Goal: Task Accomplishment & Management: Use online tool/utility

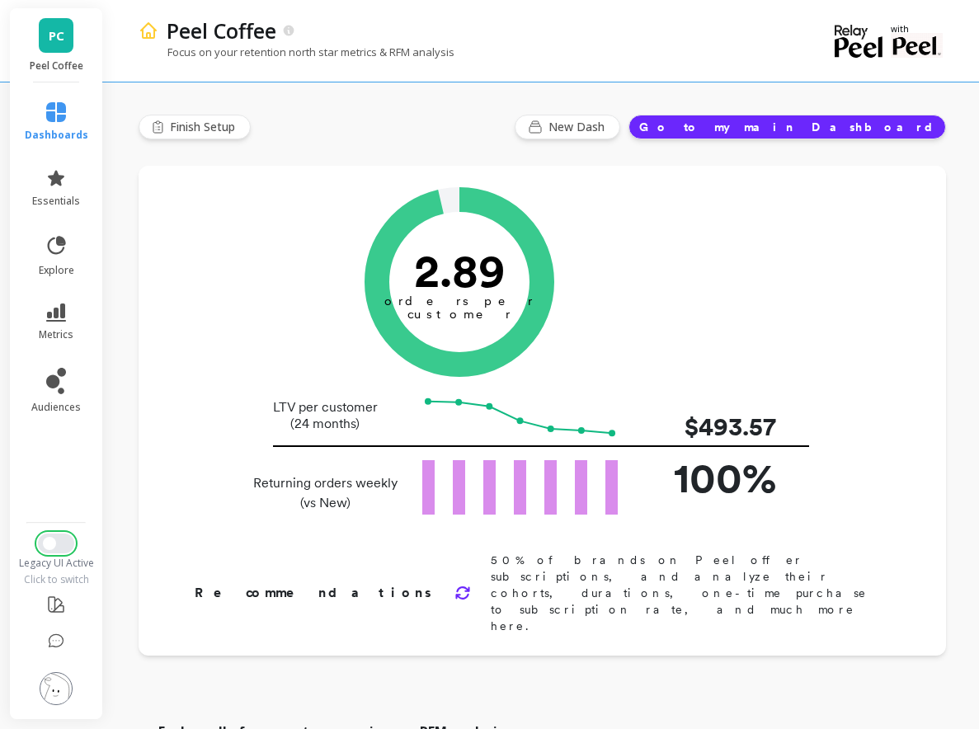
click at [51, 539] on span "Switch to New UI" at bounding box center [49, 543] width 13 height 13
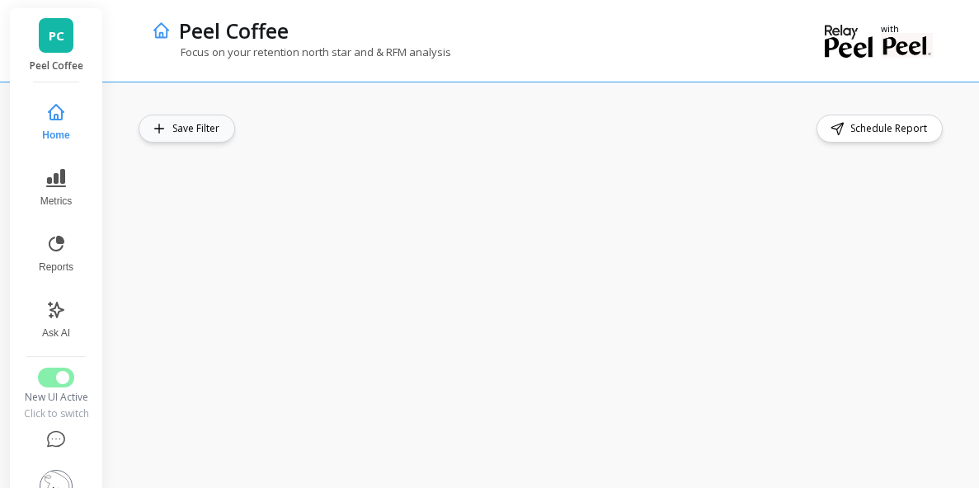
click at [214, 130] on span "Save Filter" at bounding box center [198, 128] width 52 height 16
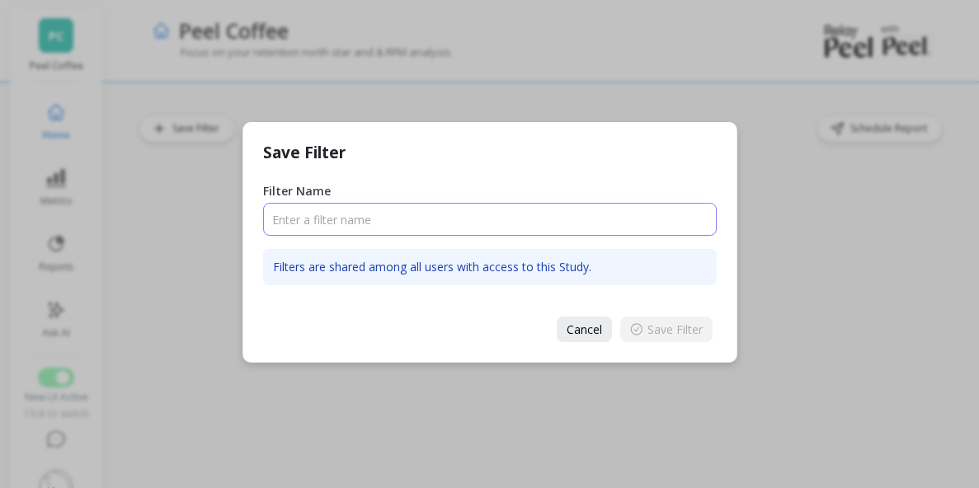
click at [363, 219] on input "Filter Name" at bounding box center [490, 219] width 454 height 33
type input "test filter"
click at [673, 330] on span "Save Filter" at bounding box center [674, 330] width 55 height 16
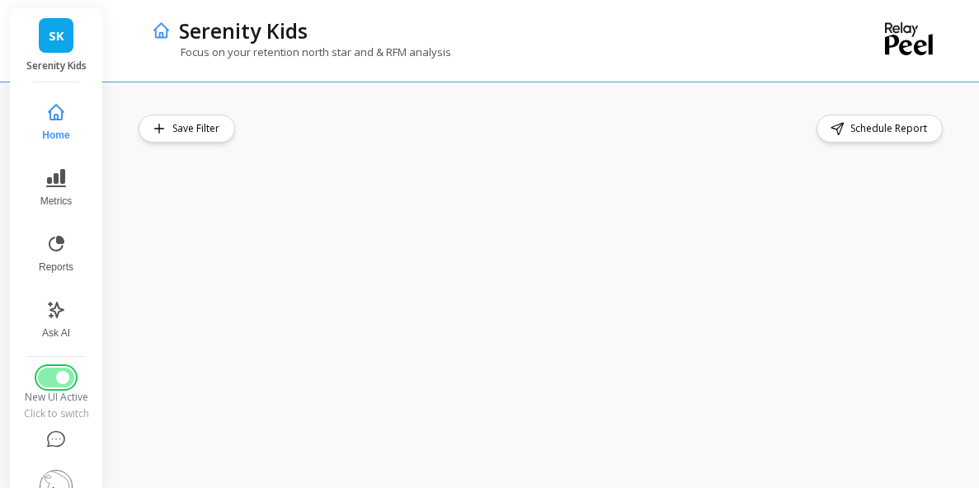
click at [50, 377] on button "Switch to Legacy UI" at bounding box center [56, 378] width 36 height 20
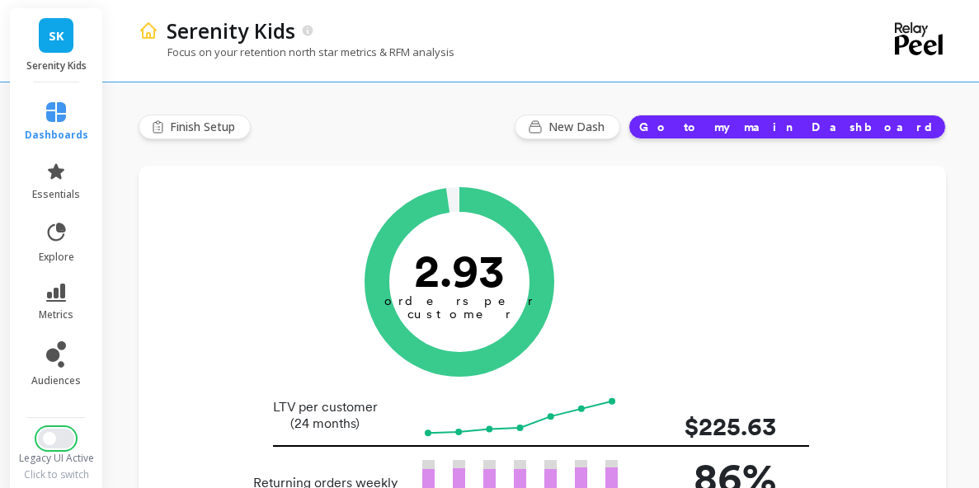
click at [54, 437] on span "Switch to New UI" at bounding box center [49, 438] width 13 height 13
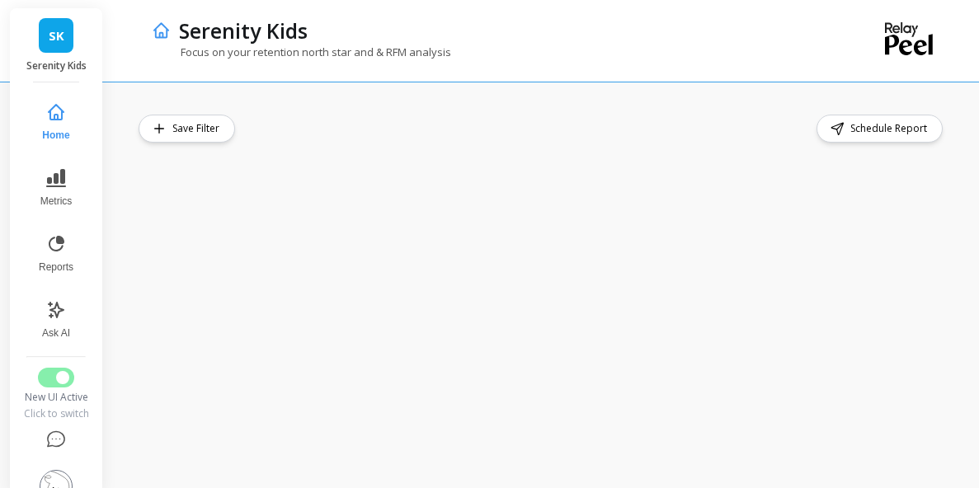
click at [230, 145] on div "Save Filter Schedule Report" at bounding box center [542, 293] width 807 height 357
click at [224, 137] on button "Save Filter" at bounding box center [187, 129] width 96 height 28
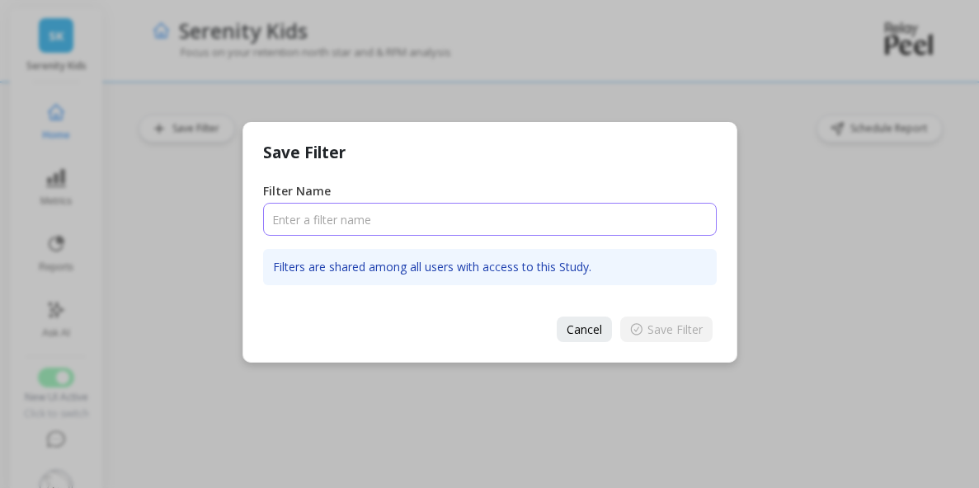
click at [286, 205] on input "Filter Name" at bounding box center [490, 219] width 454 height 33
type input "test filter"
click at [673, 322] on span "Save Filter" at bounding box center [674, 330] width 55 height 16
